Goal: Navigation & Orientation: Find specific page/section

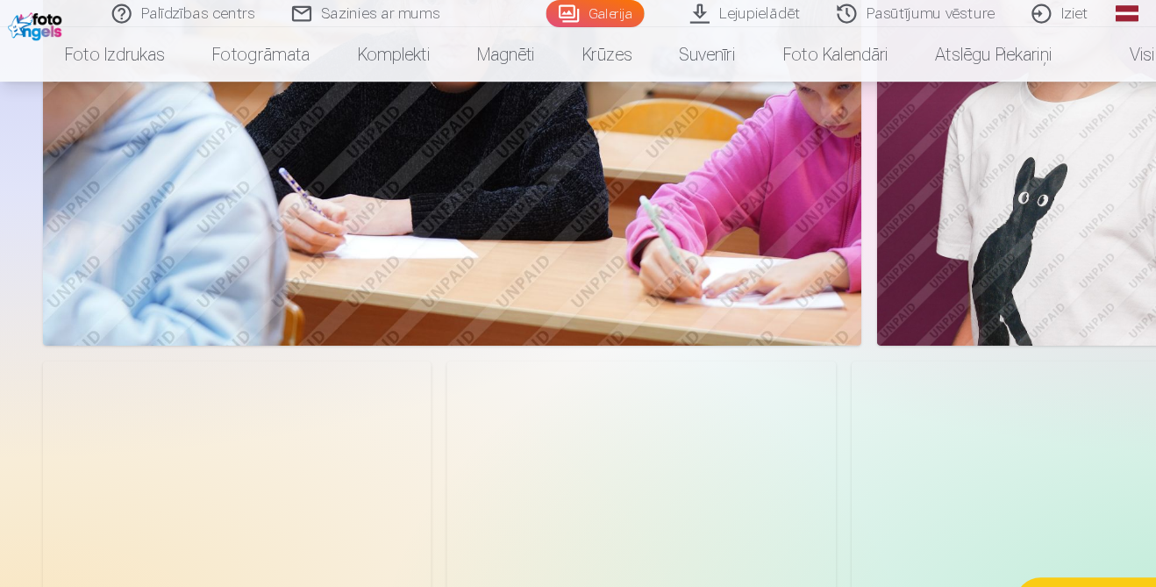
scroll to position [3590, 0]
